Goal: Navigation & Orientation: Find specific page/section

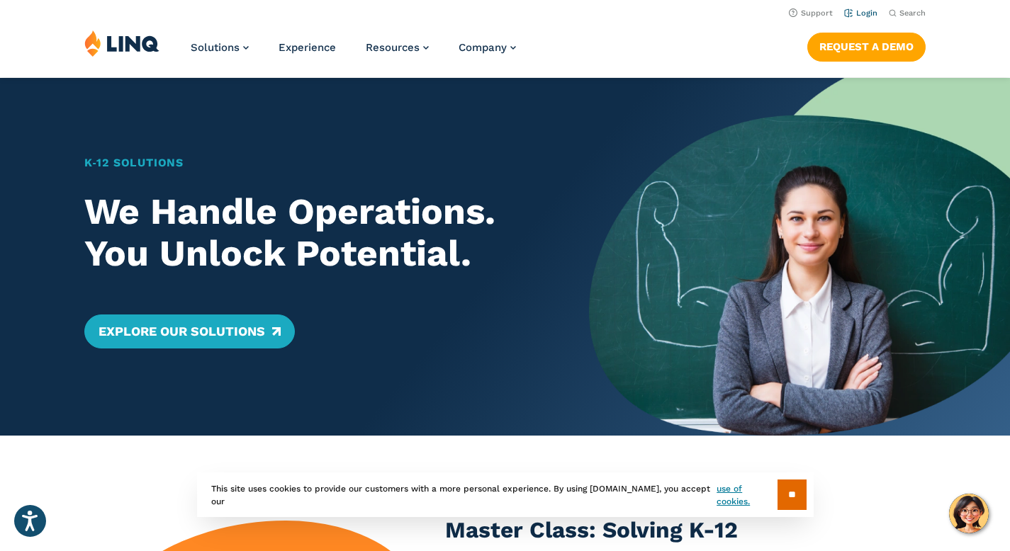
click at [866, 14] on link "Login" at bounding box center [860, 13] width 33 height 9
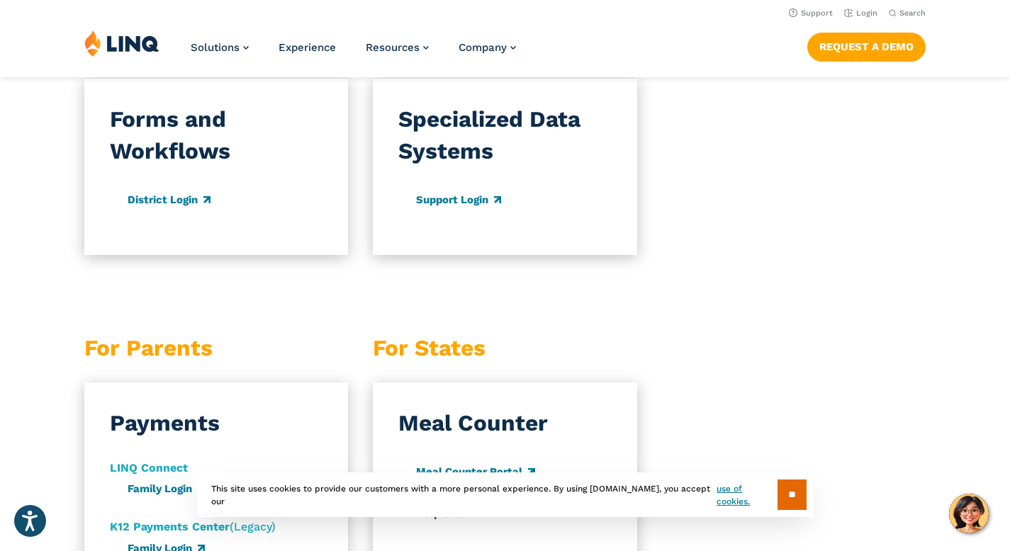
scroll to position [1250, 0]
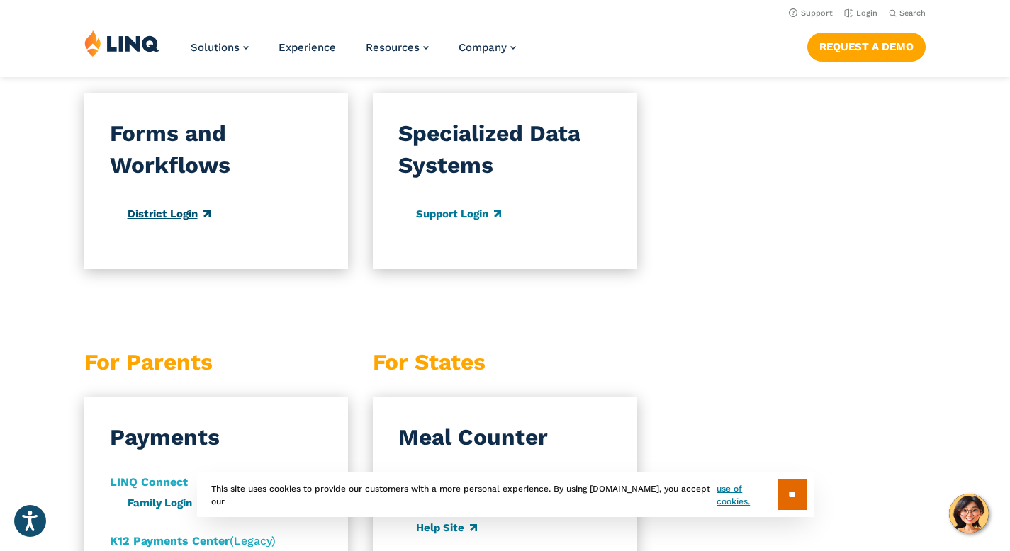
click at [159, 208] on link "District Login" at bounding box center [169, 214] width 83 height 13
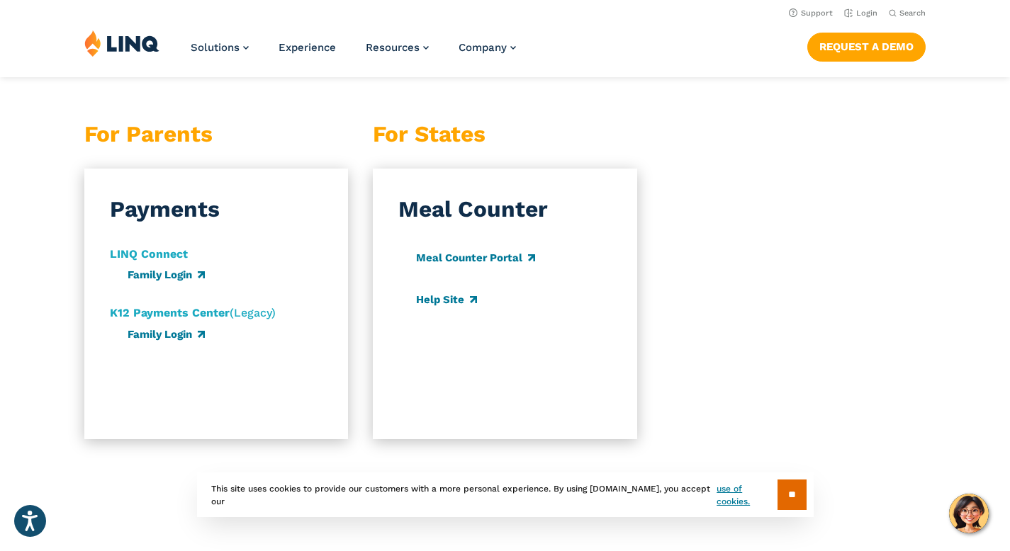
scroll to position [1474, 0]
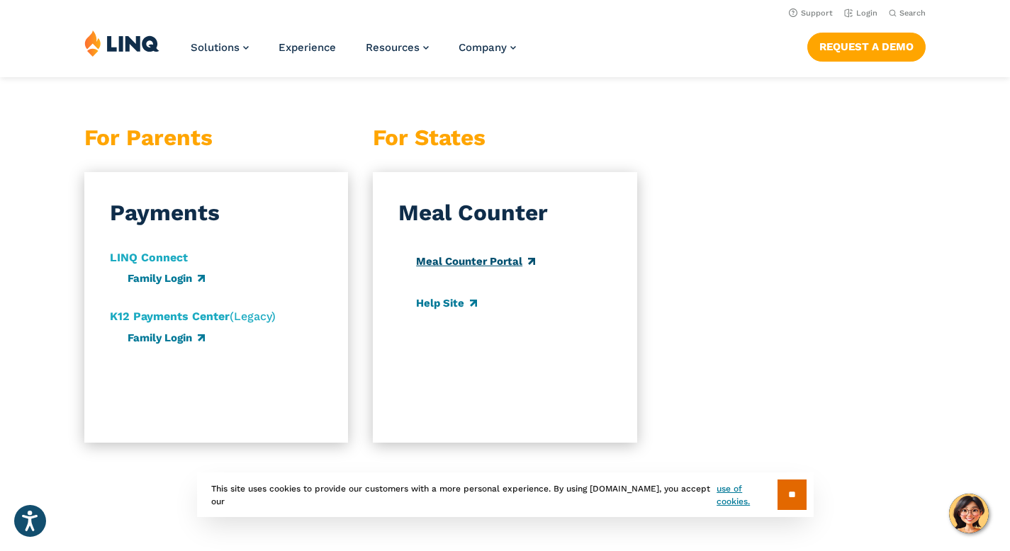
click at [471, 255] on link "Meal Counter Portal" at bounding box center [475, 261] width 119 height 13
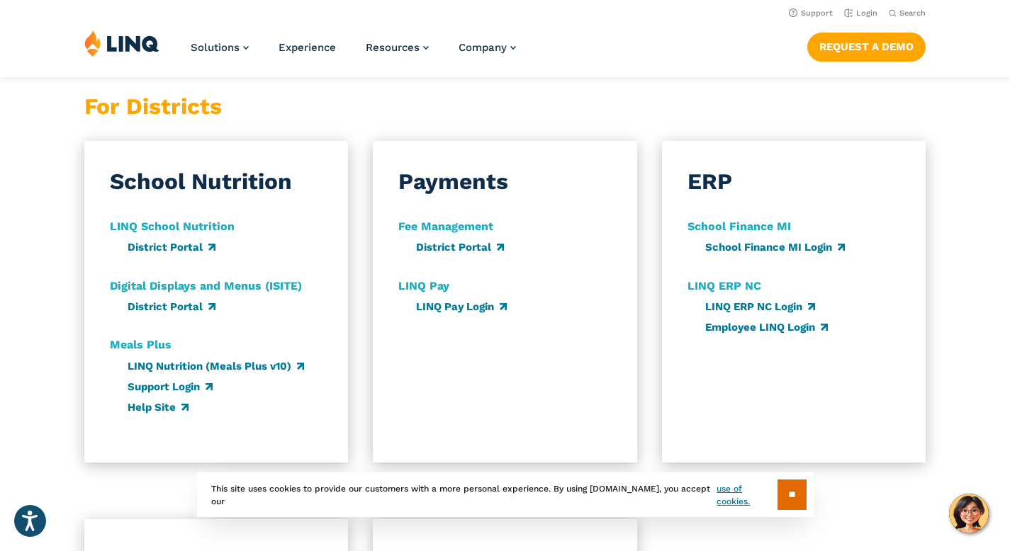
scroll to position [817, 0]
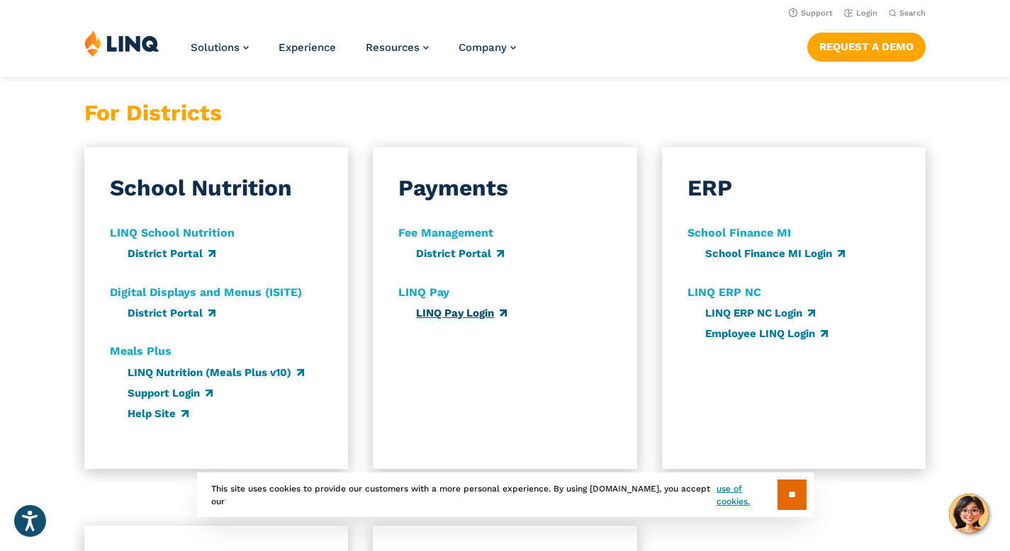
click at [487, 307] on link "LINQ Pay Login" at bounding box center [461, 313] width 91 height 13
click at [450, 247] on link "District Portal" at bounding box center [460, 253] width 88 height 13
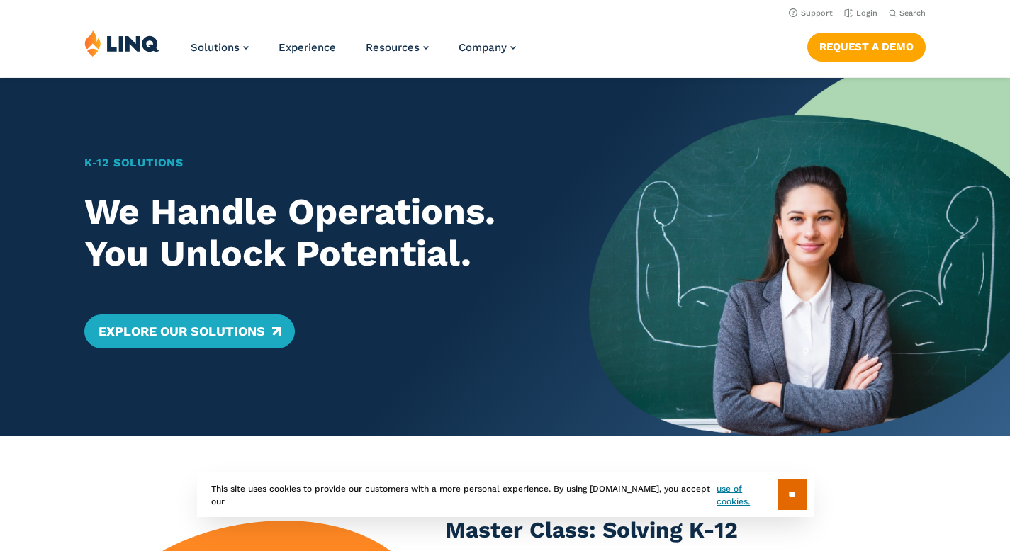
scroll to position [40, 0]
